Goal: Answer question/provide support: Share knowledge or assist other users

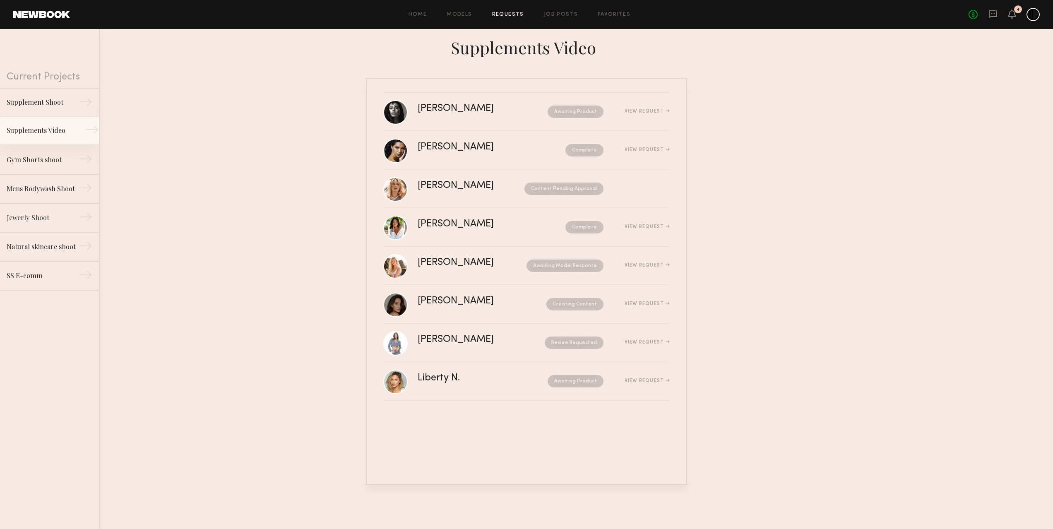
click at [49, 133] on div "Supplements Video" at bounding box center [43, 130] width 72 height 10
click at [474, 334] on link "[PERSON_NAME] Review Requested View Request" at bounding box center [526, 343] width 286 height 38
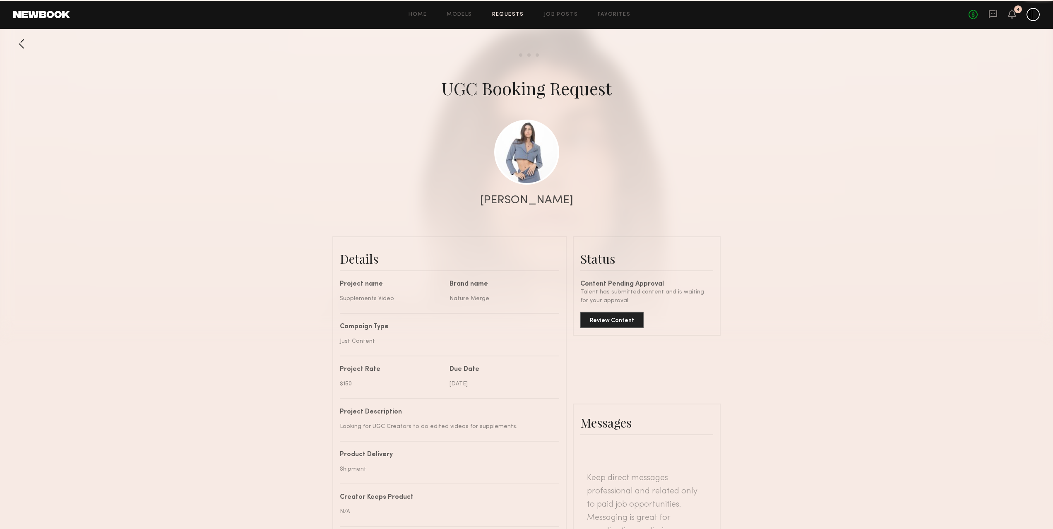
scroll to position [1218, 0]
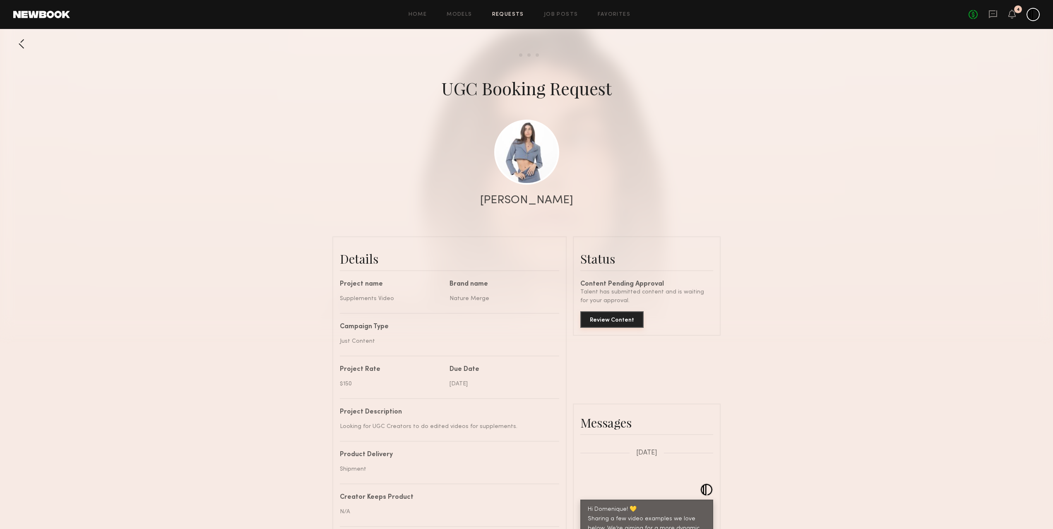
click at [604, 321] on button "Review Content" at bounding box center [611, 319] width 63 height 17
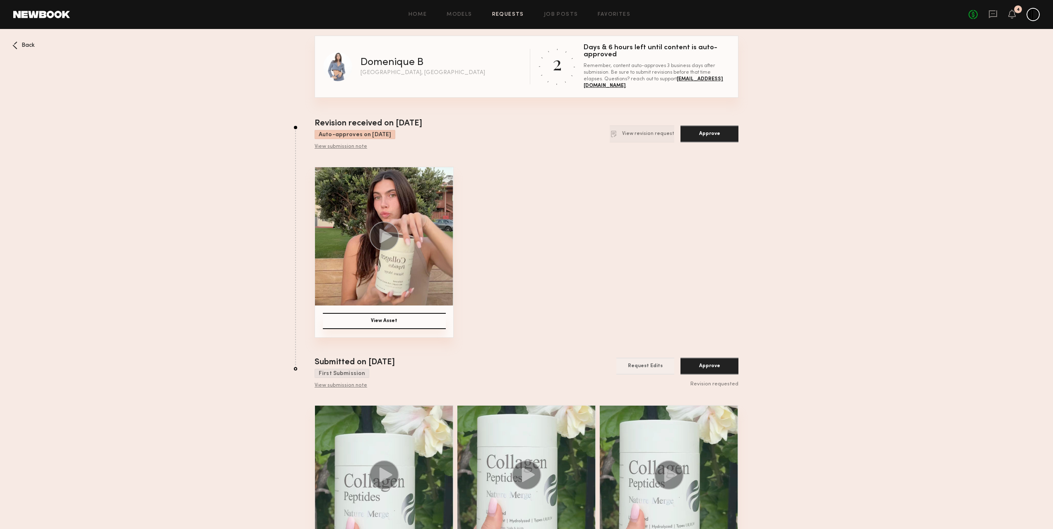
click at [384, 241] on icon at bounding box center [386, 236] width 13 height 14
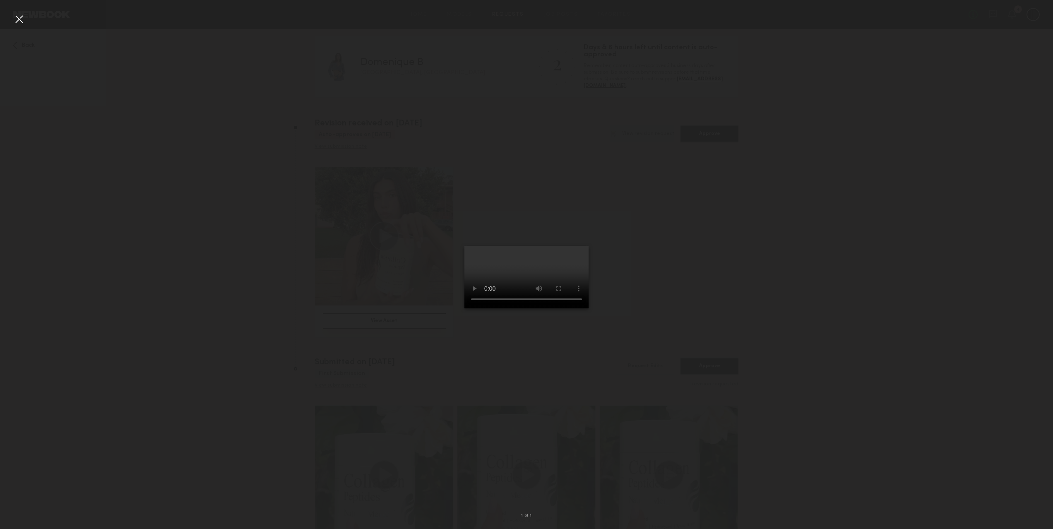
click at [231, 347] on div at bounding box center [526, 257] width 1053 height 489
click at [21, 22] on div at bounding box center [18, 18] width 13 height 13
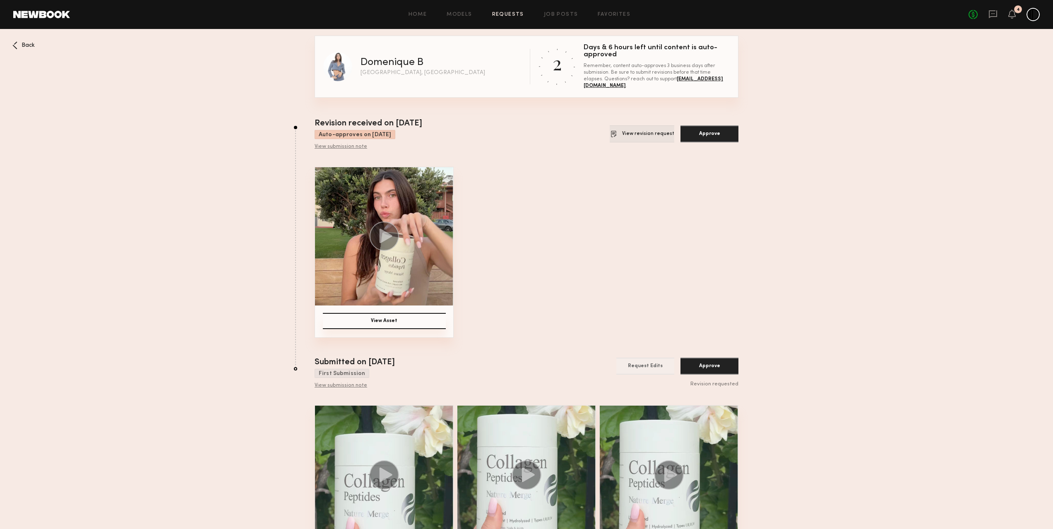
click at [659, 133] on button "View revision request" at bounding box center [642, 133] width 65 height 17
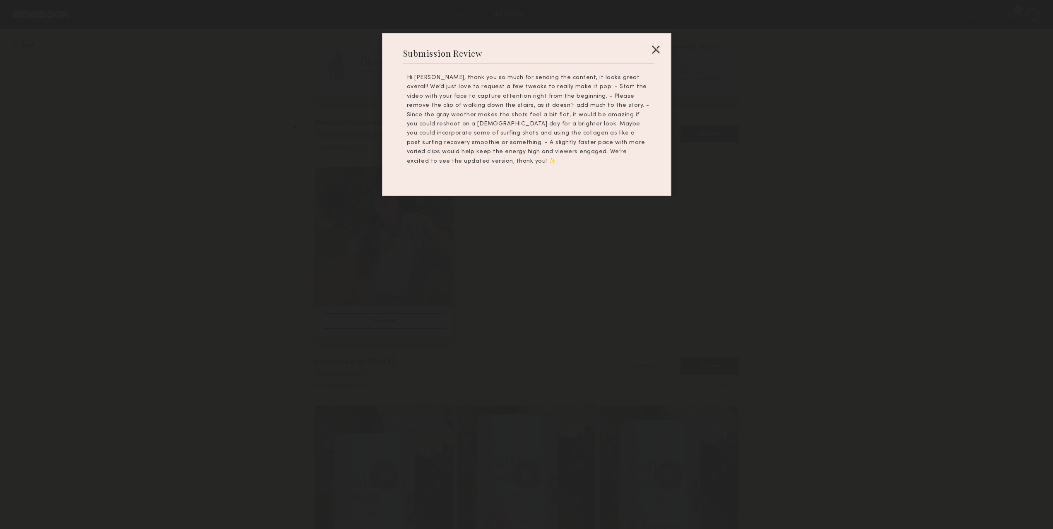
click at [653, 50] on div at bounding box center [655, 49] width 13 height 13
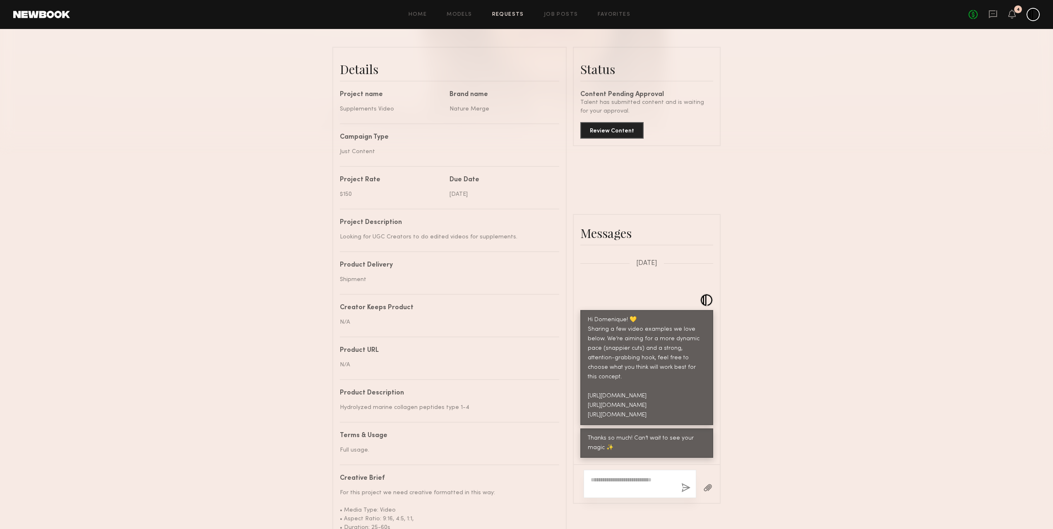
scroll to position [266, 0]
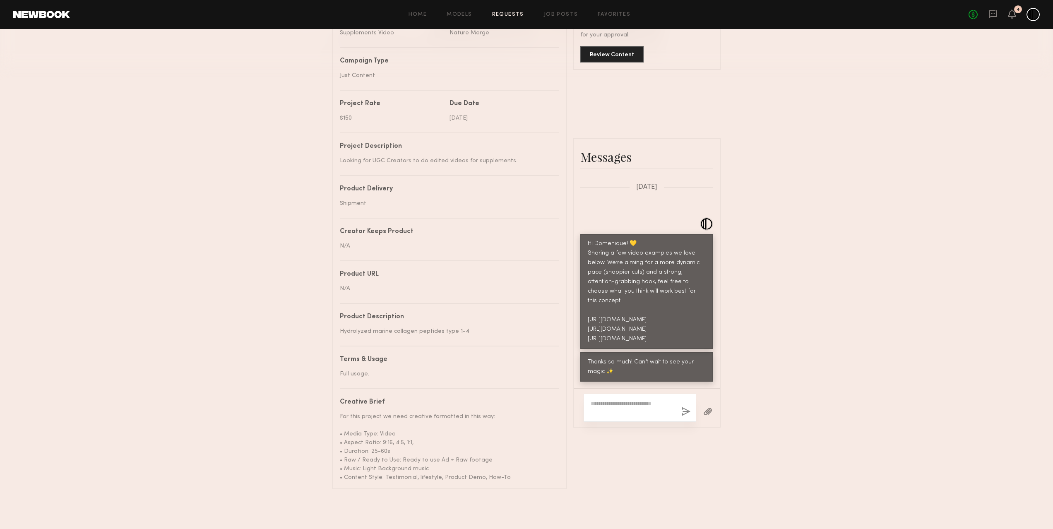
click at [621, 411] on textarea at bounding box center [633, 407] width 84 height 17
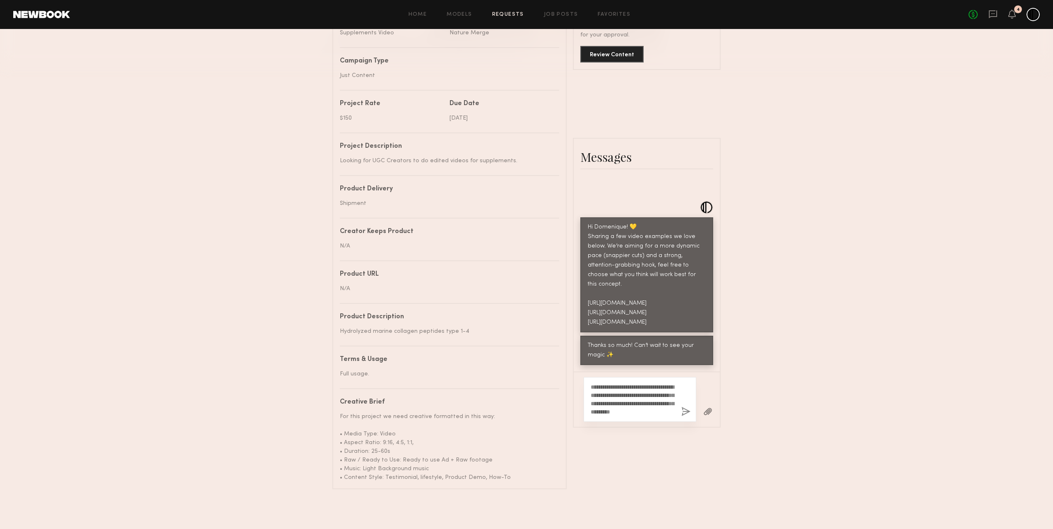
click at [705, 411] on button "button" at bounding box center [707, 412] width 9 height 10
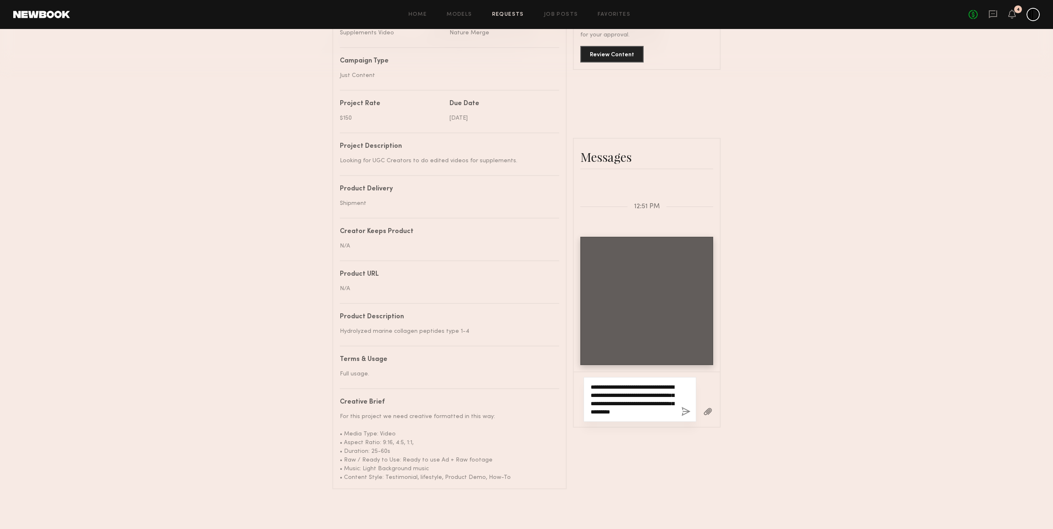
click at [672, 412] on textarea "**********" at bounding box center [633, 399] width 84 height 33
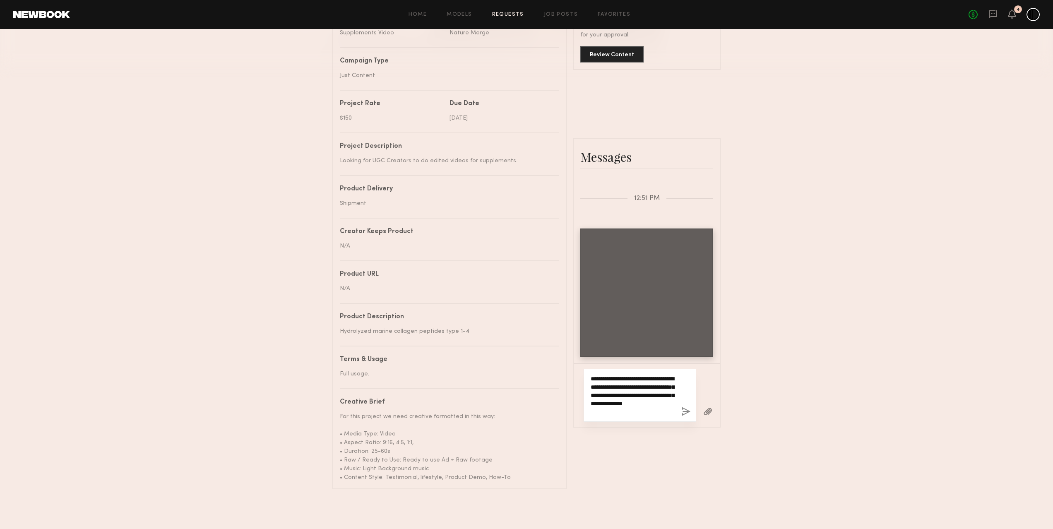
scroll to position [1508, 0]
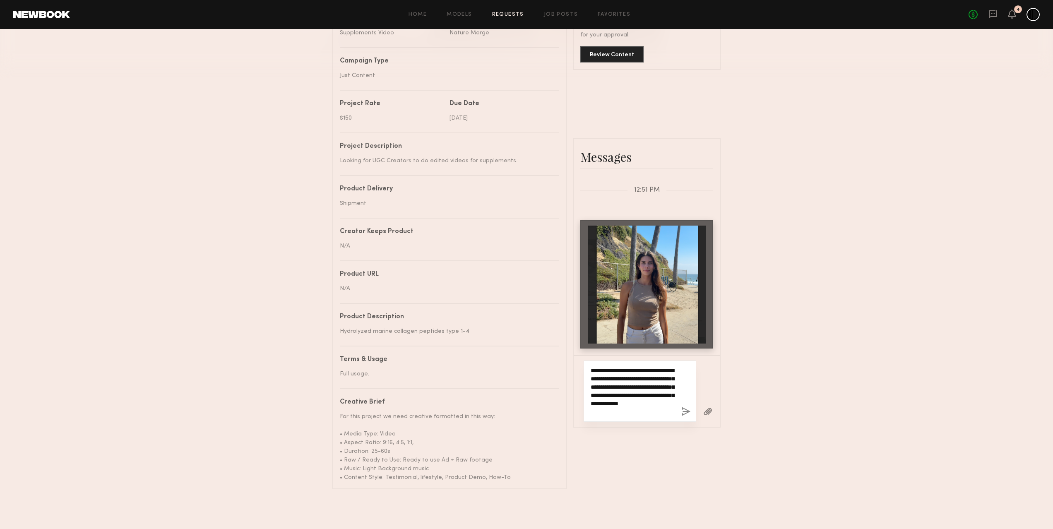
type textarea "**********"
click at [687, 410] on button "button" at bounding box center [685, 412] width 9 height 10
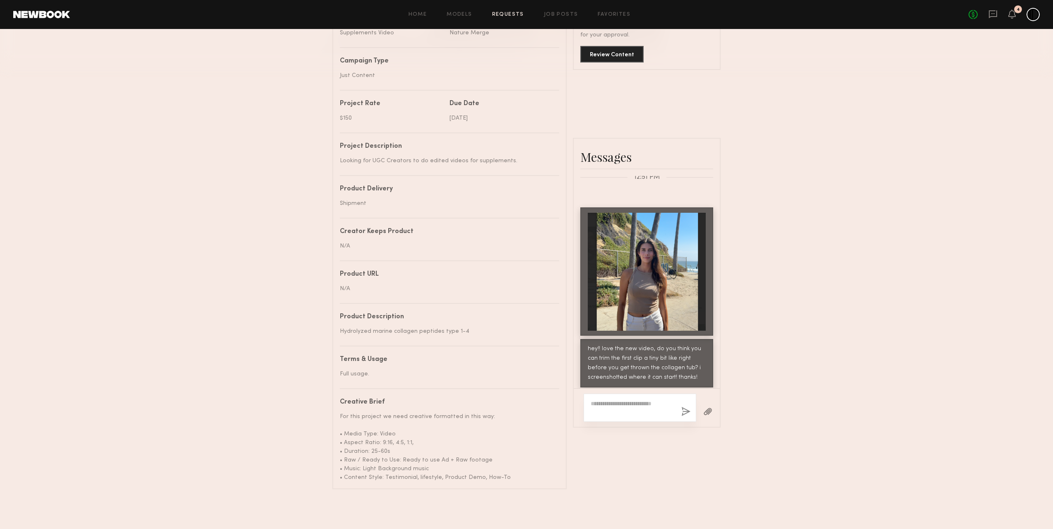
scroll to position [1535, 0]
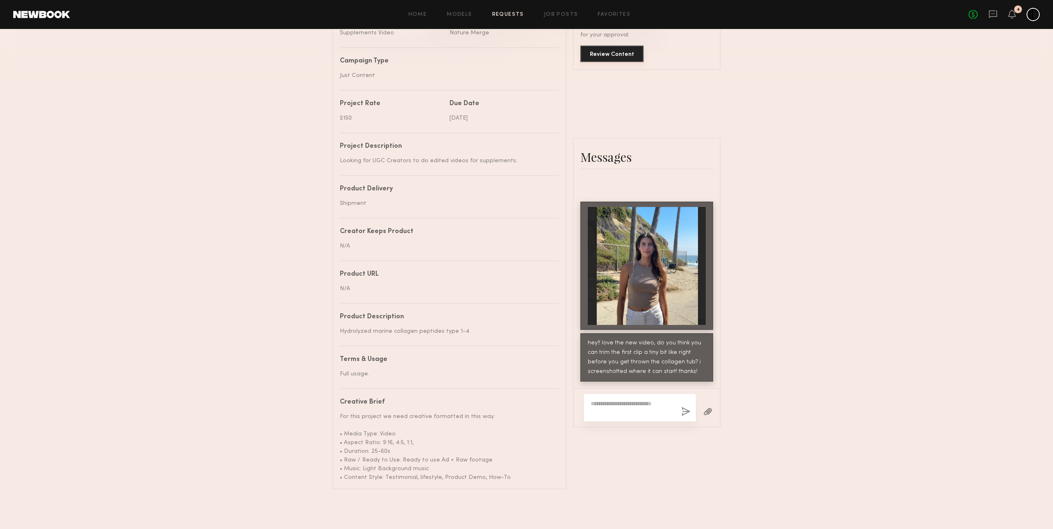
click at [599, 55] on button "Review Content" at bounding box center [611, 54] width 63 height 17
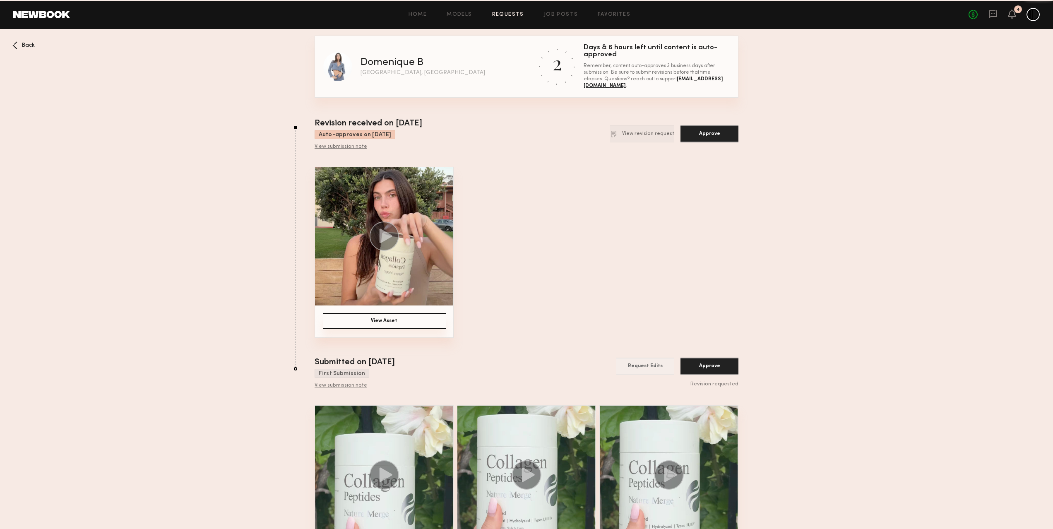
click at [422, 252] on img at bounding box center [384, 236] width 138 height 138
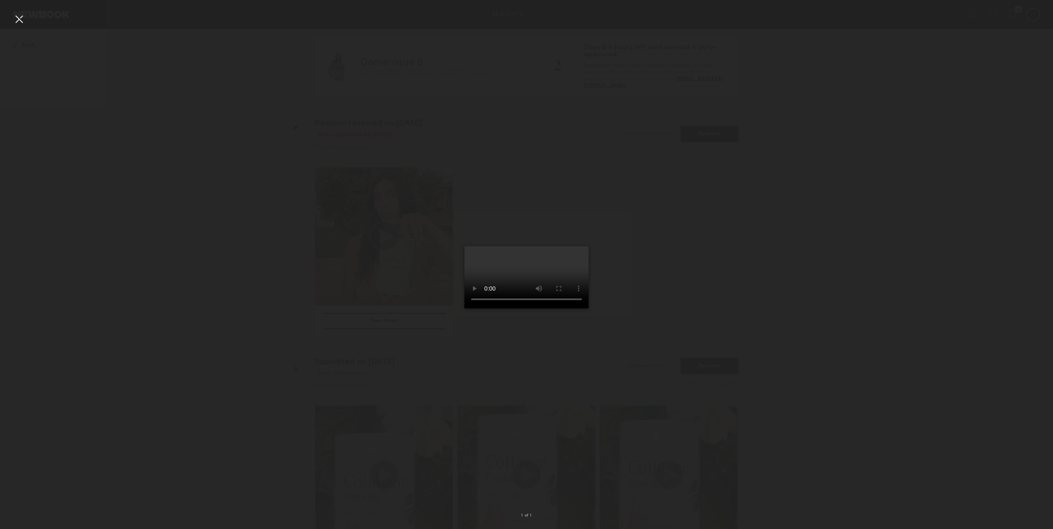
click at [589, 308] on video at bounding box center [526, 277] width 124 height 62
click at [464, 246] on video at bounding box center [526, 277] width 124 height 62
click at [373, 210] on div at bounding box center [526, 257] width 1053 height 489
click at [22, 19] on div at bounding box center [18, 18] width 13 height 13
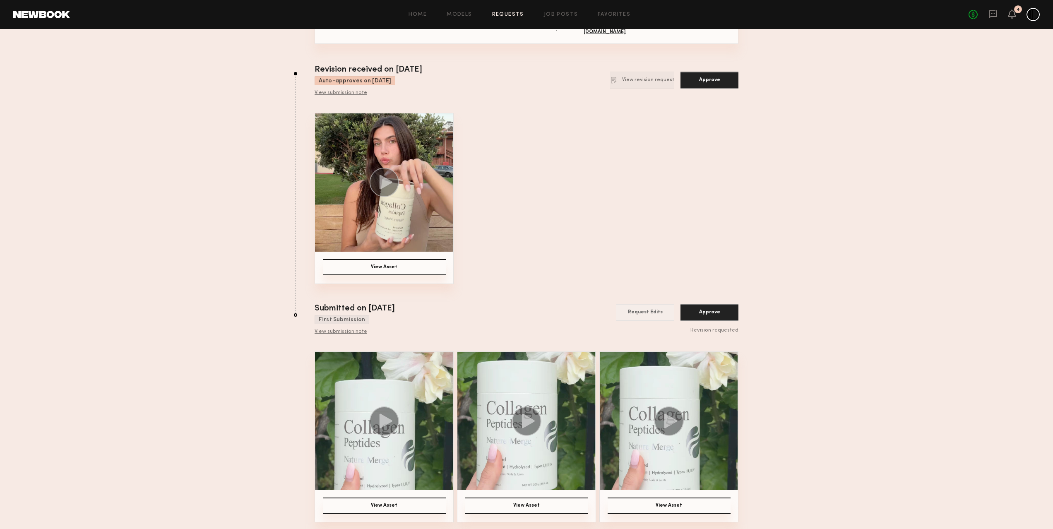
scroll to position [0, 0]
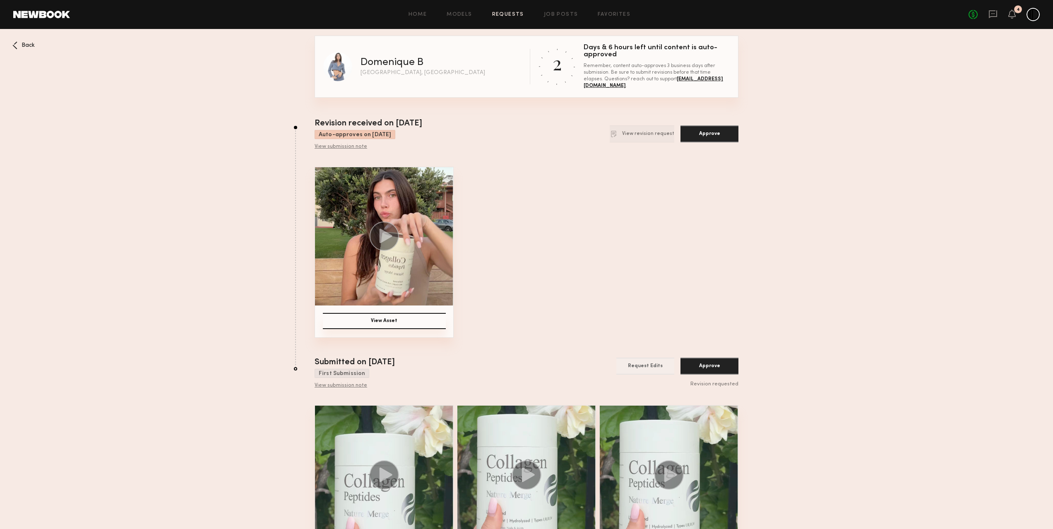
click at [248, 187] on nb-booking-gallery "Back Domenique B [GEOGRAPHIC_DATA], [GEOGRAPHIC_DATA] 2 Days & 6 hours left unt…" at bounding box center [526, 306] width 1053 height 541
click at [22, 44] on span "Back" at bounding box center [28, 46] width 13 height 6
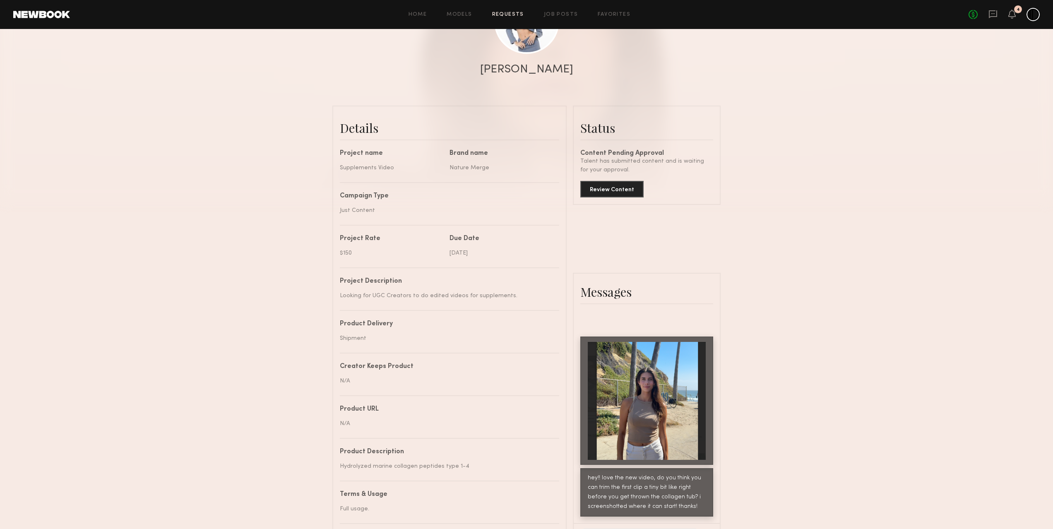
scroll to position [266, 0]
